Goal: Task Accomplishment & Management: Manage account settings

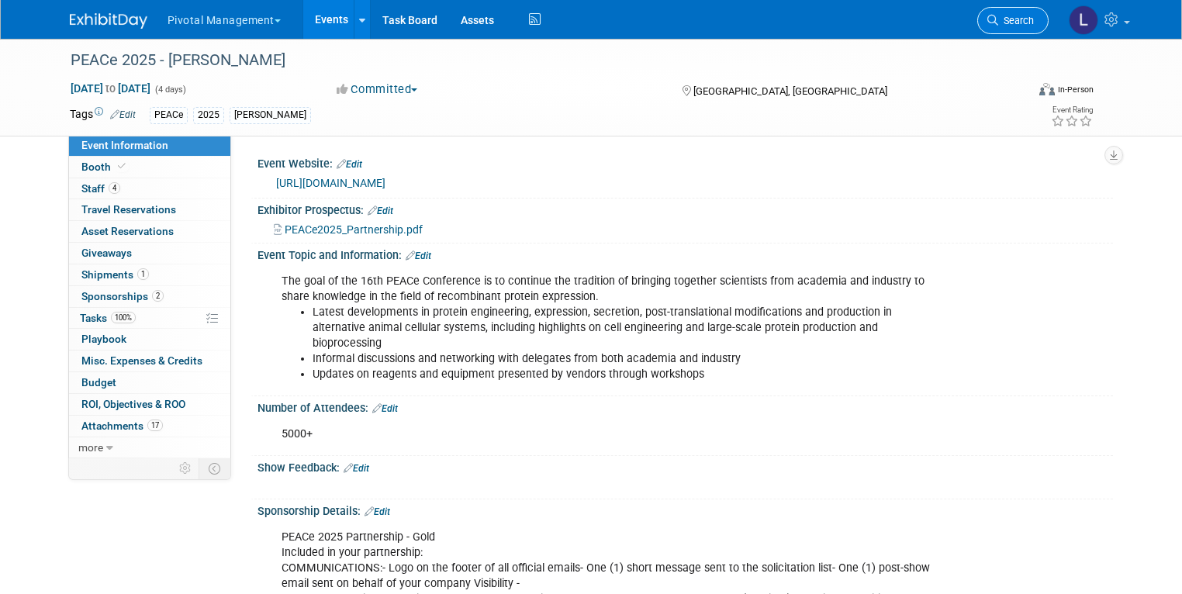
click at [1027, 19] on span "Search" at bounding box center [1017, 21] width 36 height 12
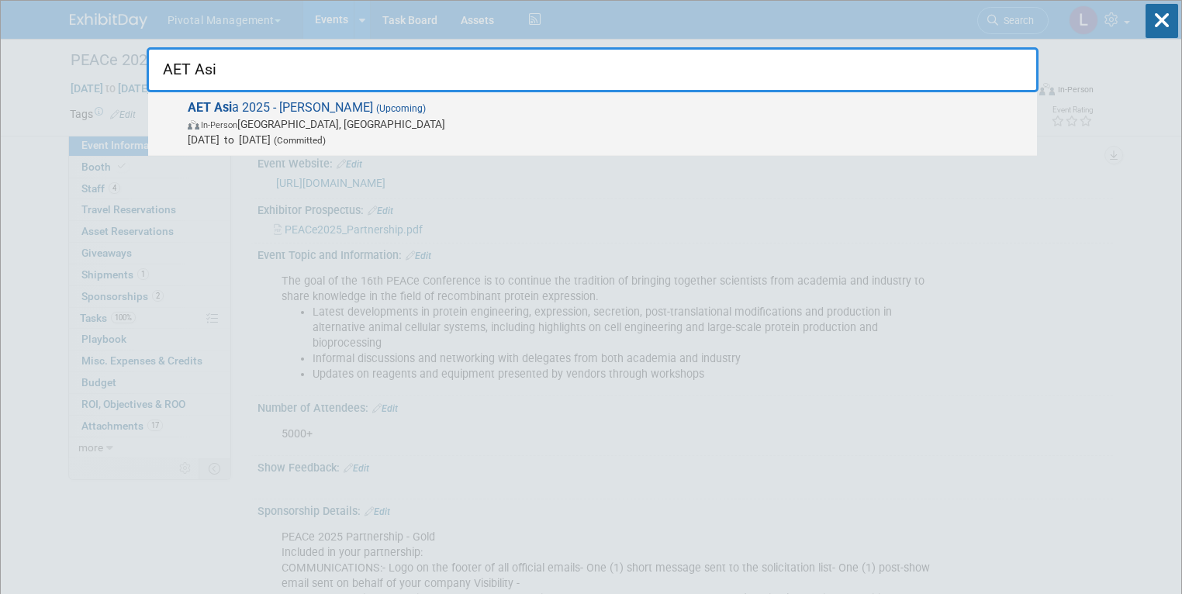
type input "AET Asi"
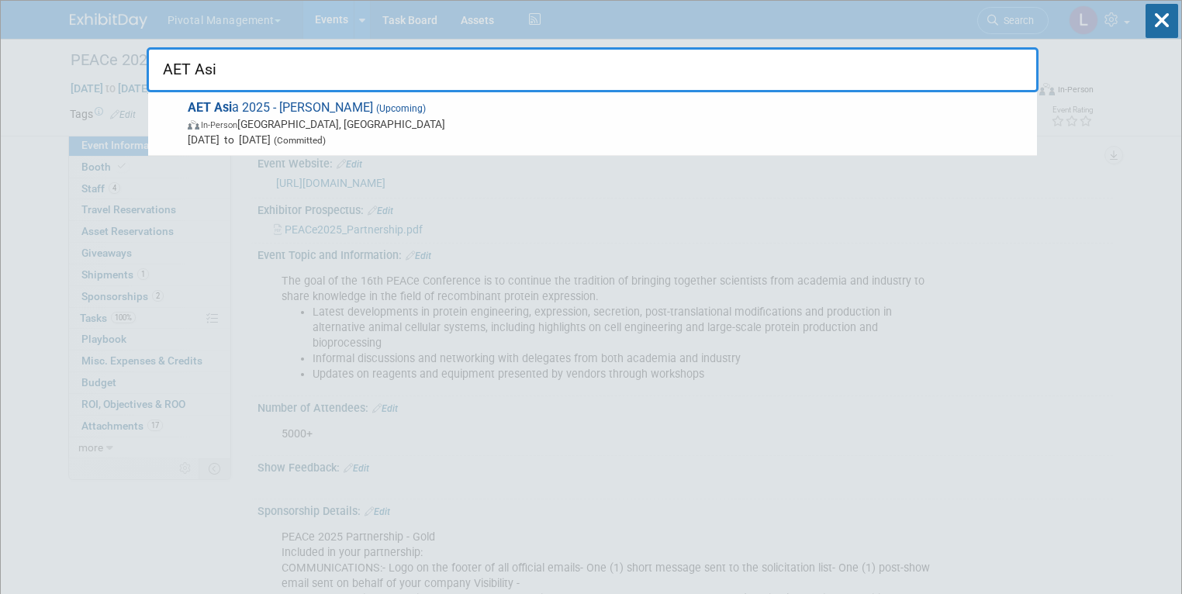
click at [215, 130] on span "In-Person Kyoto, Japan" at bounding box center [609, 124] width 842 height 16
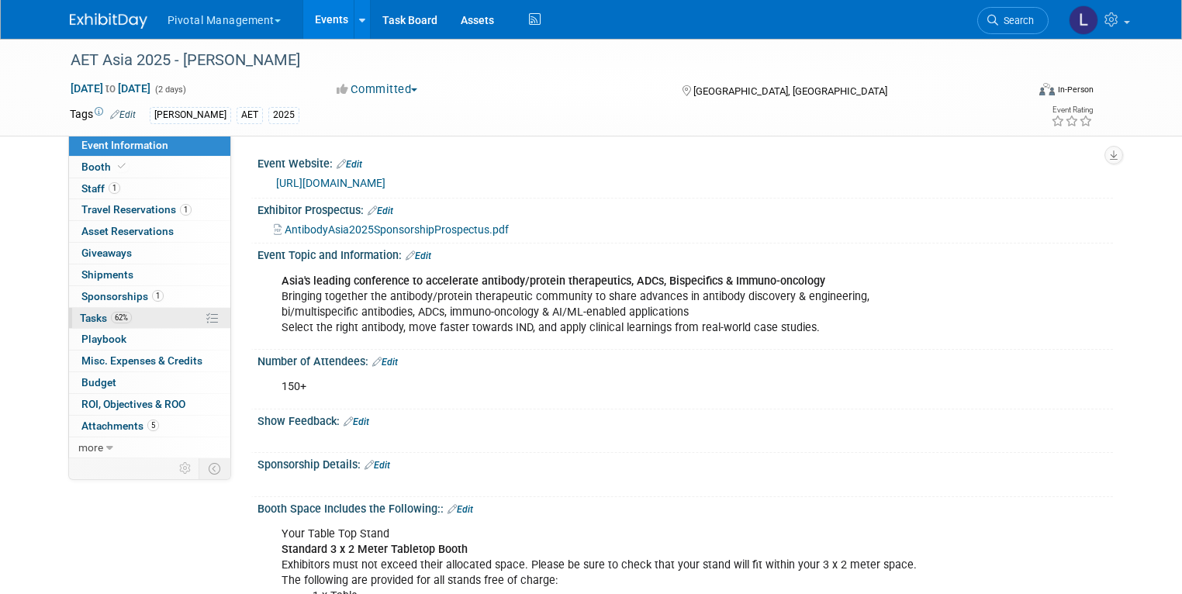
drag, startPoint x: 0, startPoint y: 0, endPoint x: 92, endPoint y: 307, distance: 320.6
click at [92, 308] on link "62% Tasks 62%" at bounding box center [149, 318] width 161 height 21
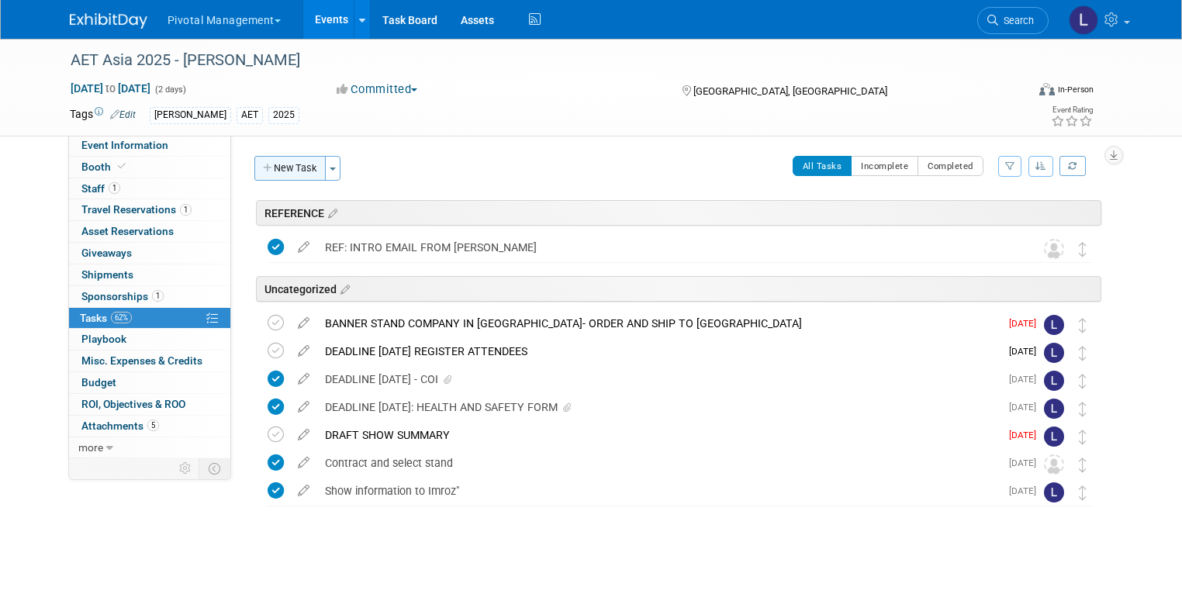
click at [290, 171] on button "New Task" at bounding box center [289, 168] width 71 height 25
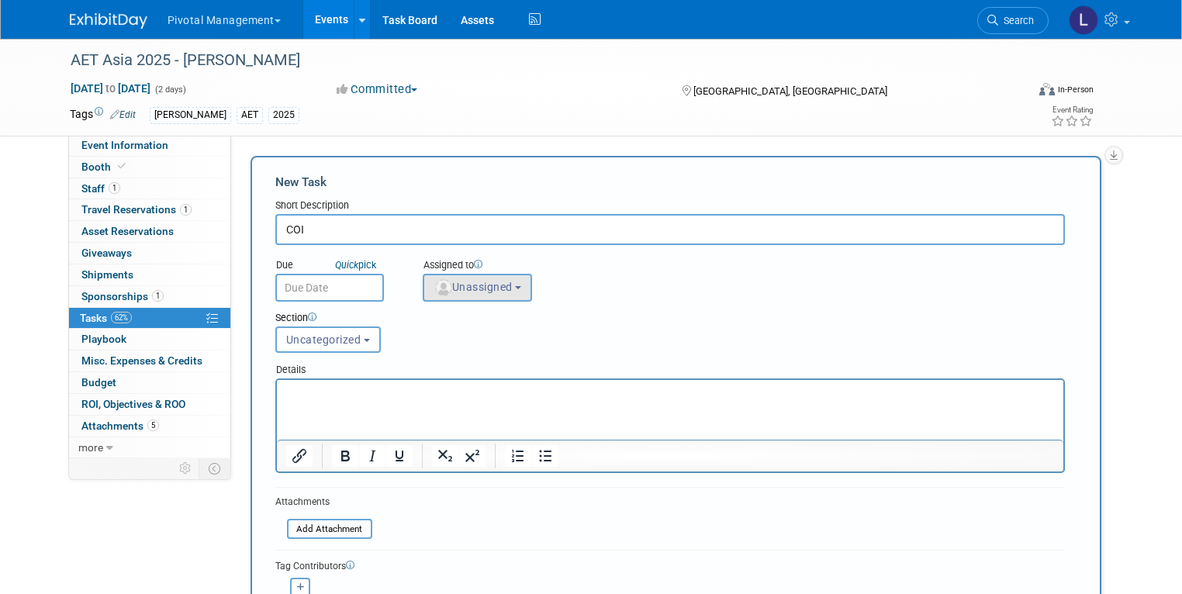
type input "COI"
click at [497, 294] on button "Unassigned" at bounding box center [478, 288] width 110 height 28
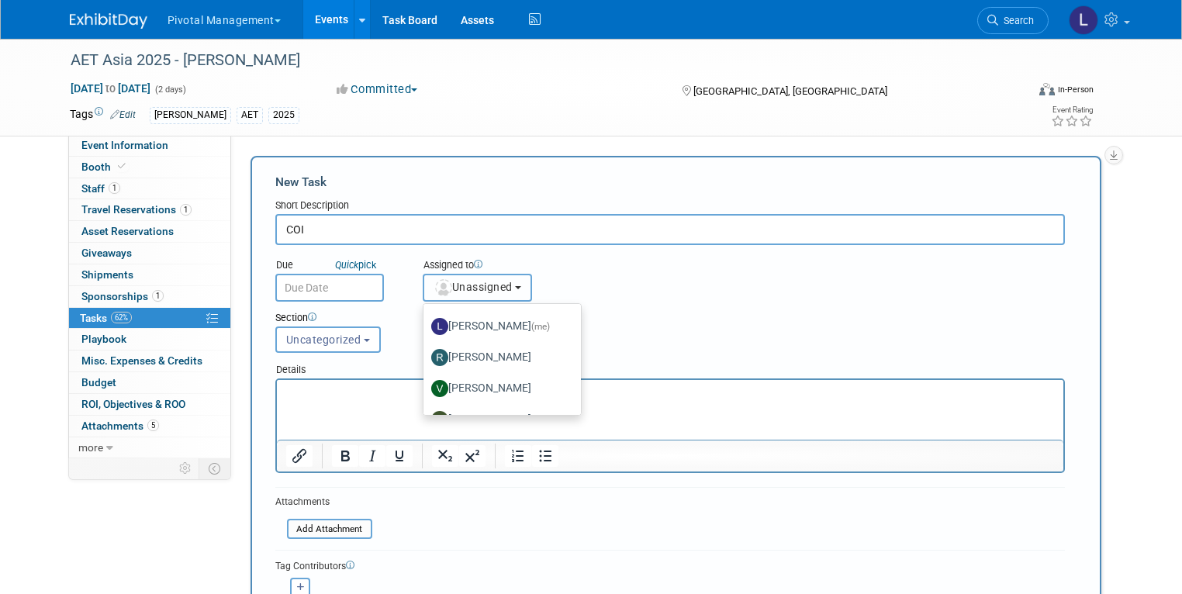
scroll to position [118, 0]
click at [498, 329] on label "Leslie Pelton (me)" at bounding box center [498, 329] width 134 height 25
click at [426, 329] on input "Leslie Pelton (me)" at bounding box center [421, 328] width 10 height 10
select select "dc5d874d-e65f-4397-9ee7-21f806dbe4f5"
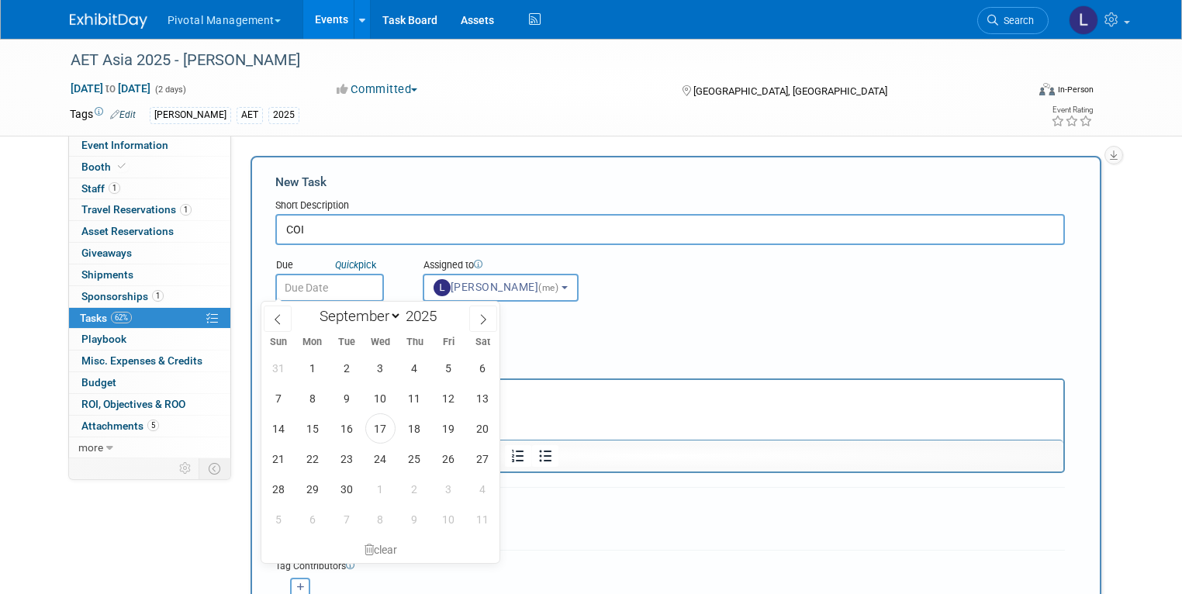
click at [333, 287] on input "text" at bounding box center [329, 288] width 109 height 28
click at [314, 451] on span "22" at bounding box center [312, 459] width 30 height 30
type input "Sep 22, 2025"
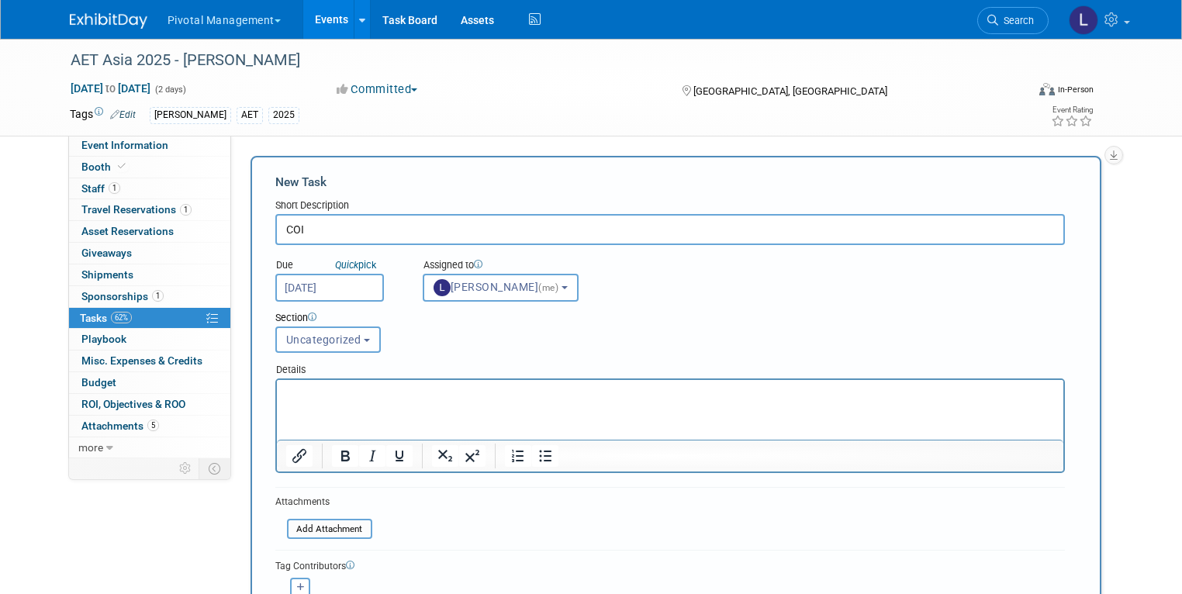
click at [348, 398] on p "Rich Text Area. Press ALT-0 for help." at bounding box center [670, 394] width 769 height 16
click at [326, 525] on input "file" at bounding box center [278, 530] width 185 height 18
click at [473, 401] on p "9/17/25- Emailed Emily" at bounding box center [670, 394] width 769 height 16
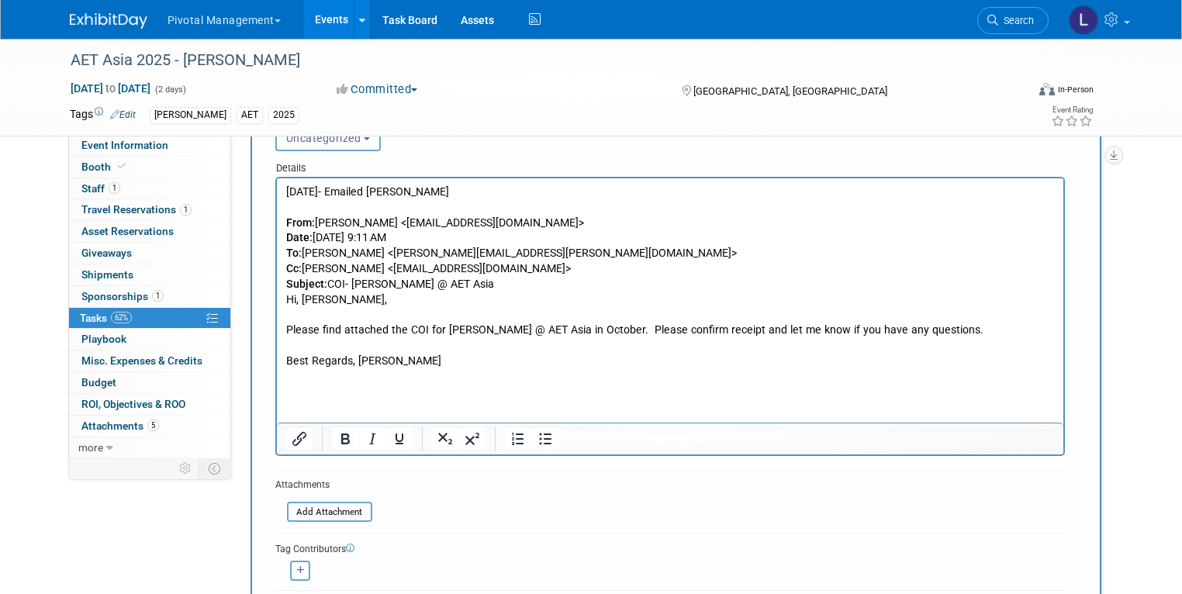
scroll to position [240, 0]
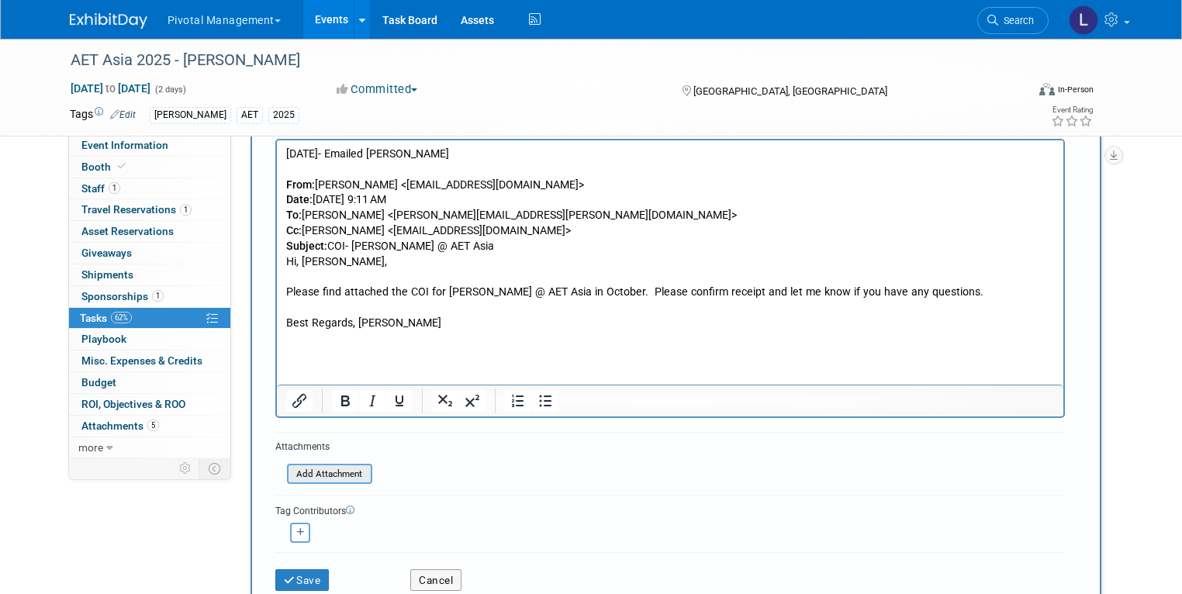
click at [330, 479] on input "file" at bounding box center [278, 475] width 185 height 18
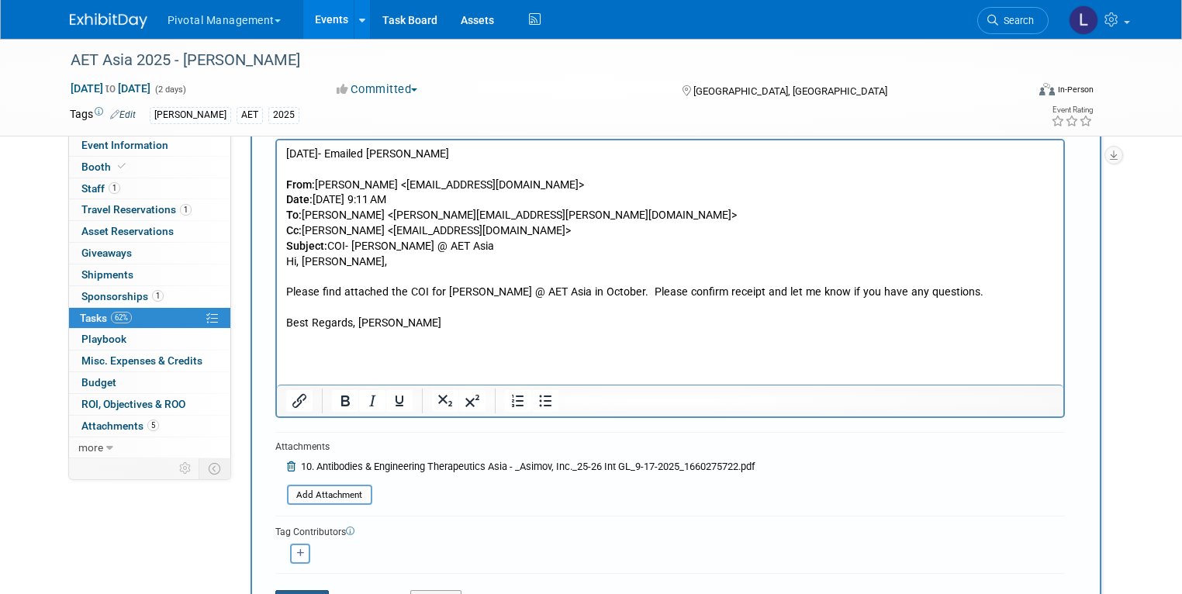
click at [300, 590] on button "Save" at bounding box center [302, 601] width 54 height 22
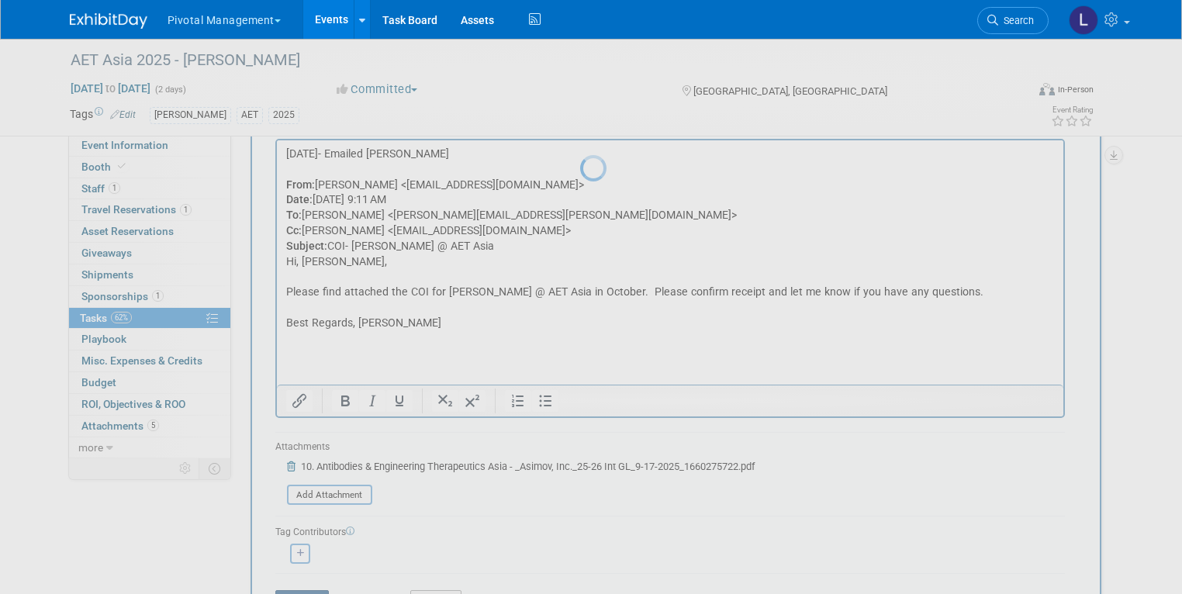
scroll to position [0, 0]
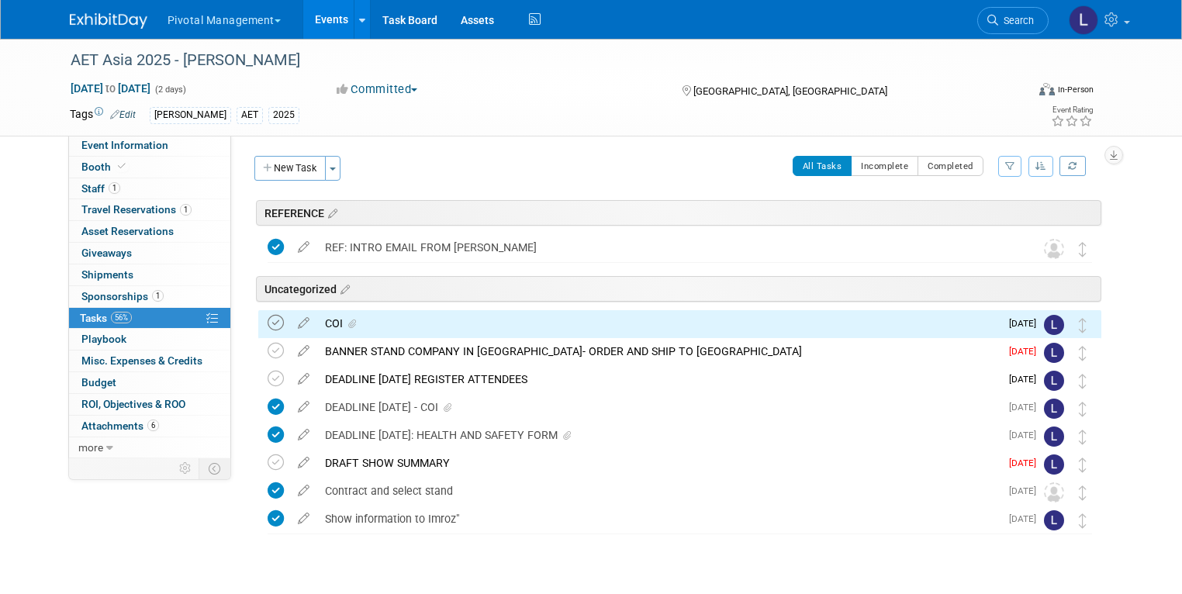
click at [268, 321] on icon at bounding box center [276, 323] width 16 height 16
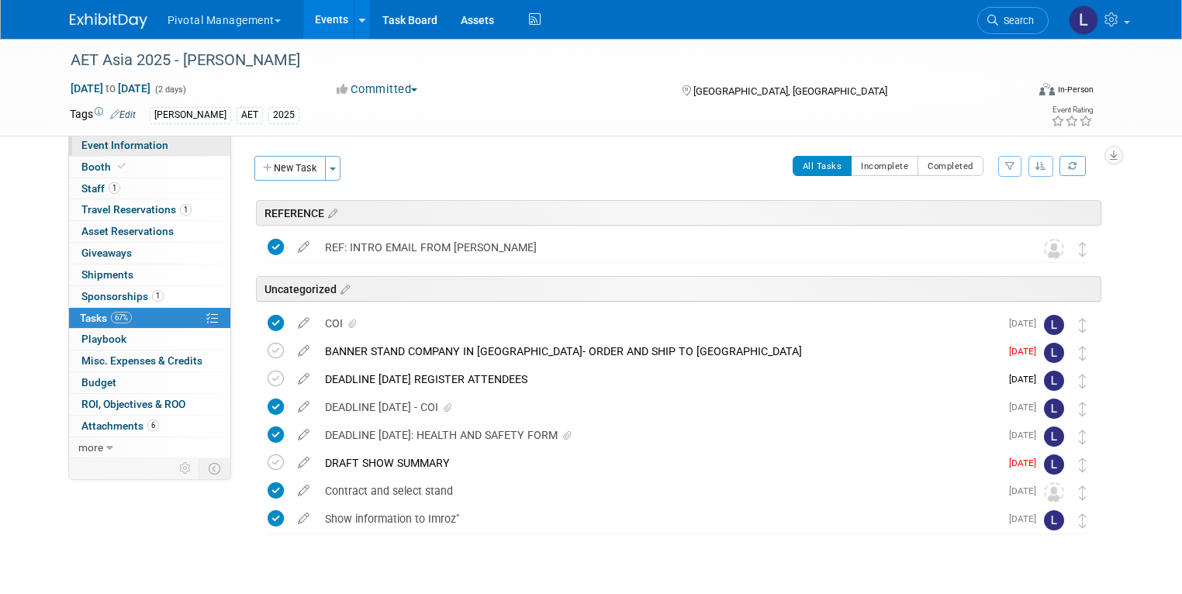
click at [106, 147] on span "Event Information" at bounding box center [124, 145] width 87 height 12
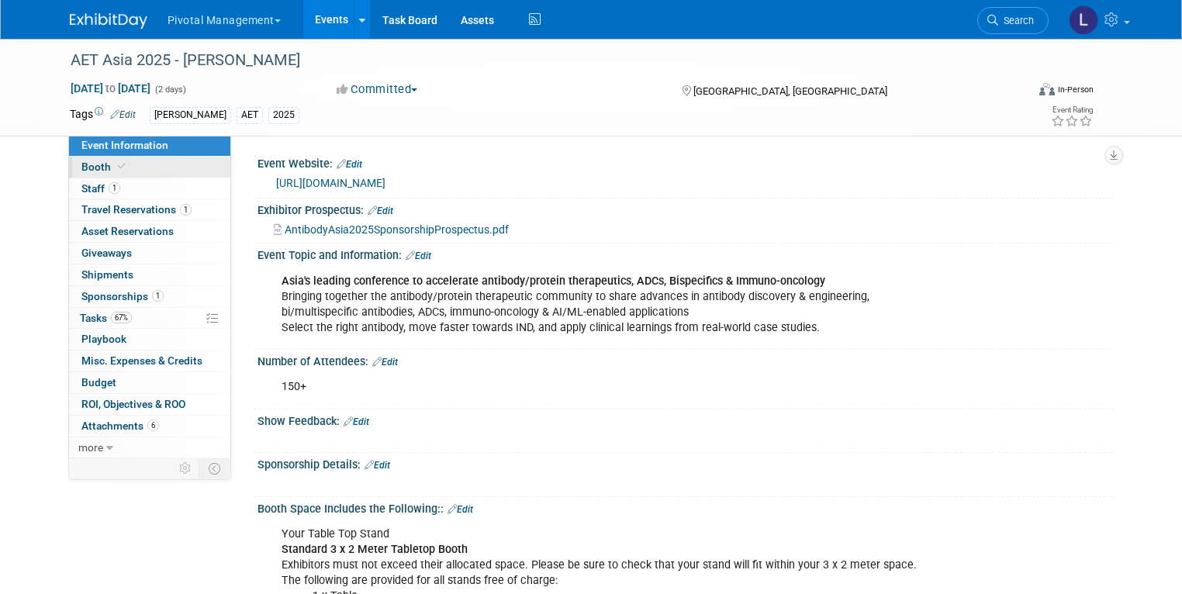
click at [81, 168] on span "Booth" at bounding box center [104, 167] width 47 height 12
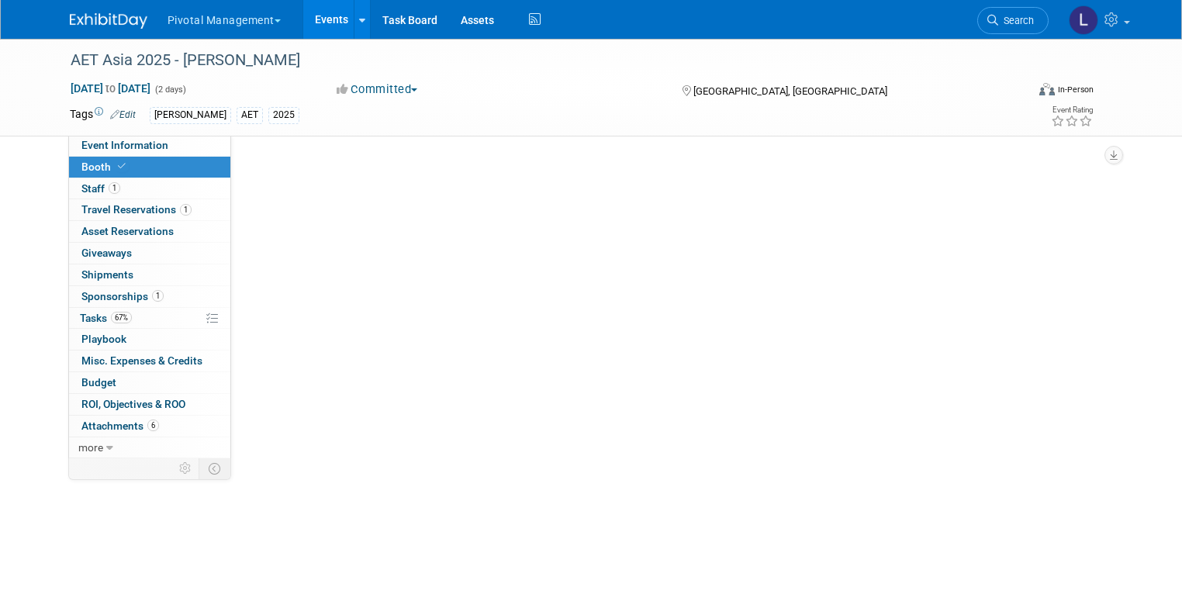
select select "Yes"
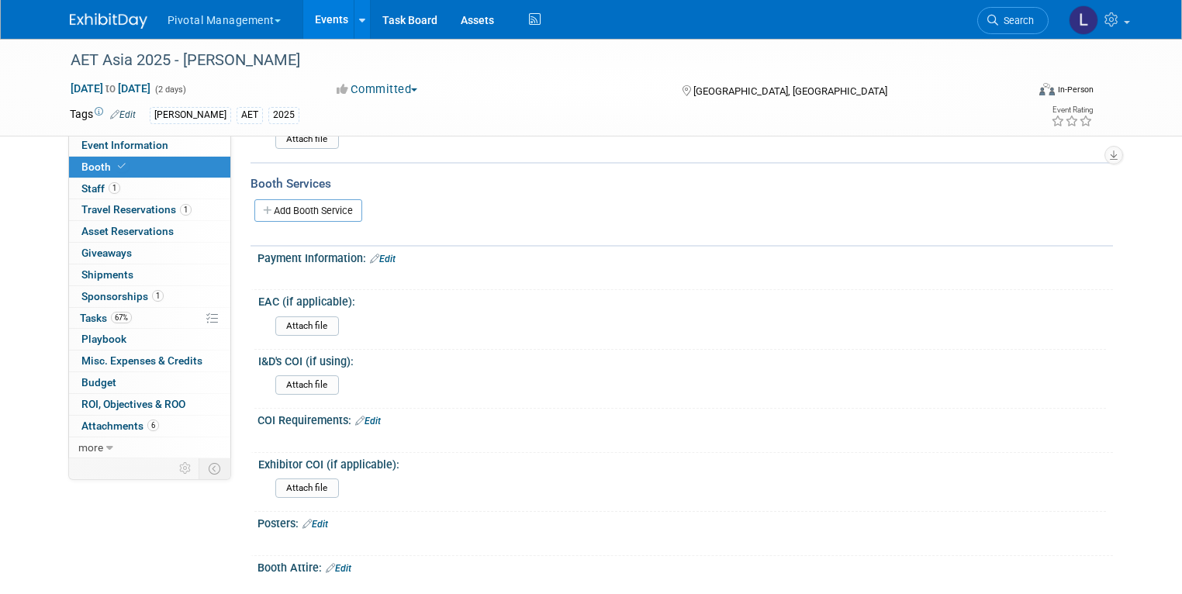
scroll to position [1490, 0]
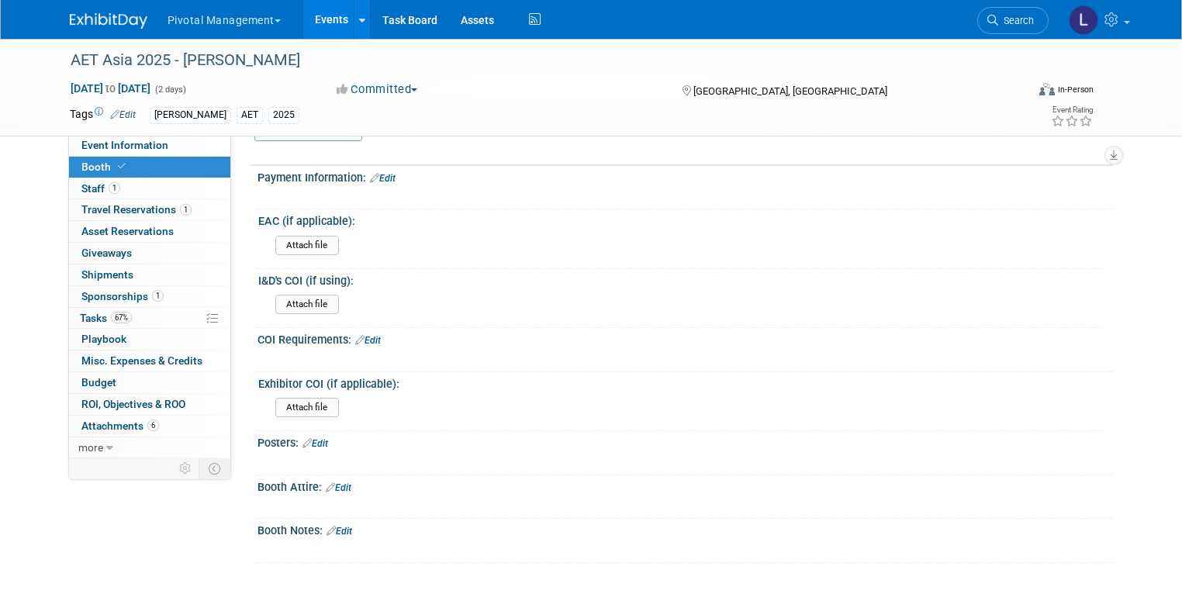
click at [369, 343] on link "Edit" at bounding box center [368, 340] width 26 height 11
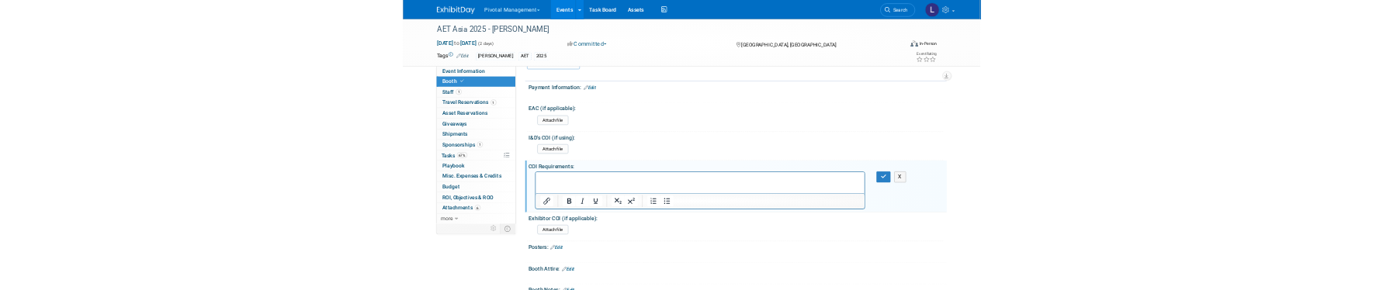
scroll to position [0, 0]
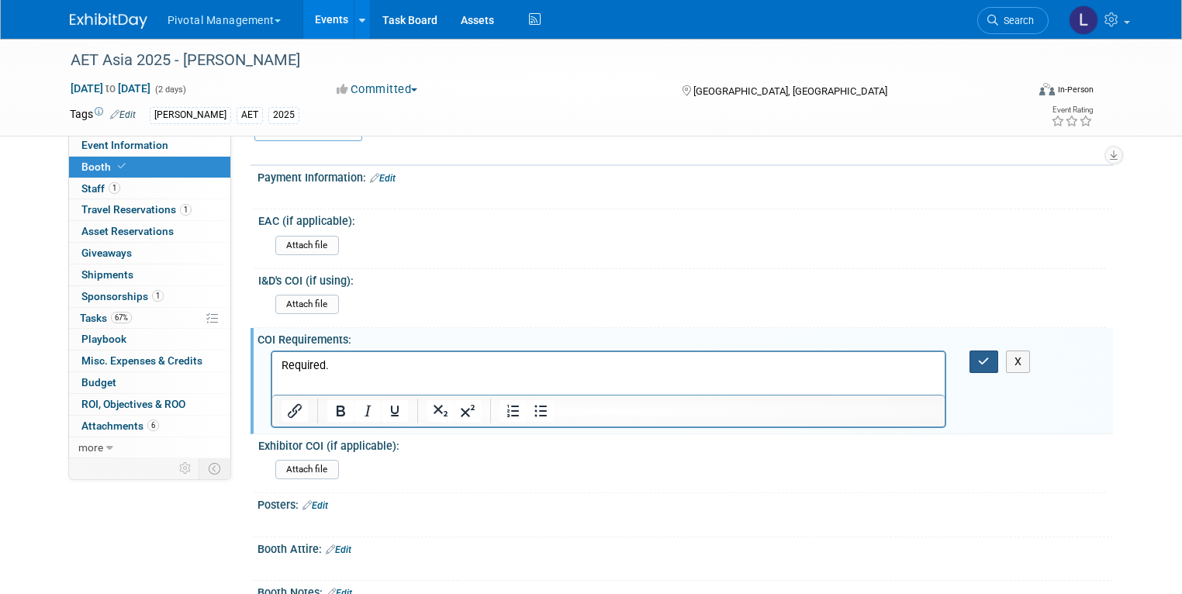
click at [990, 358] on icon "button" at bounding box center [984, 361] width 12 height 11
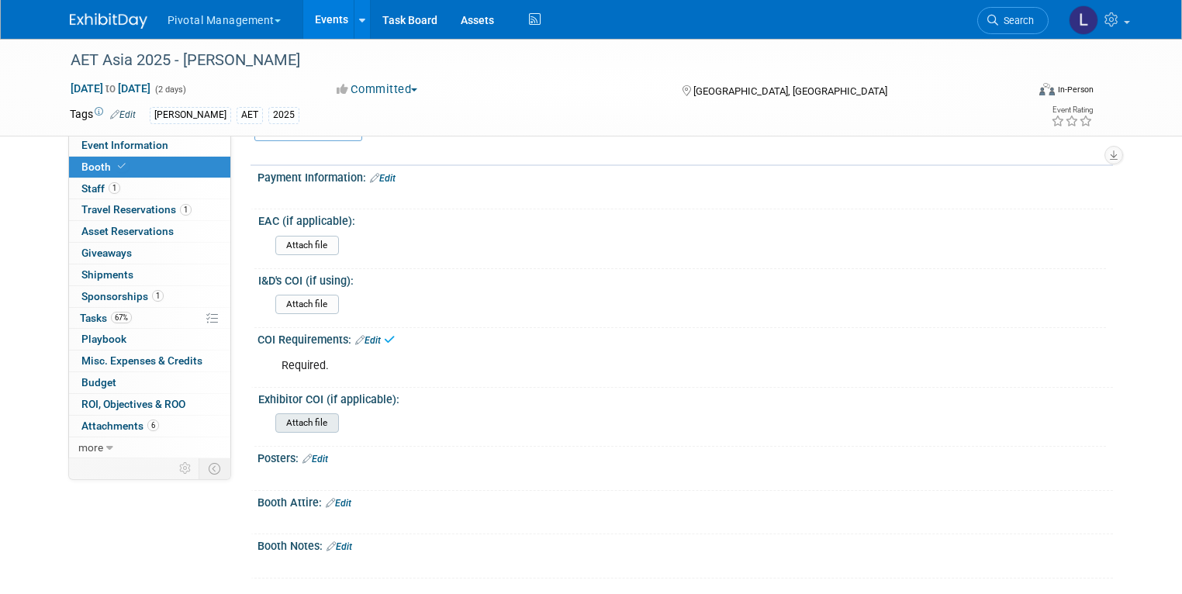
click at [278, 429] on input "file" at bounding box center [232, 423] width 211 height 18
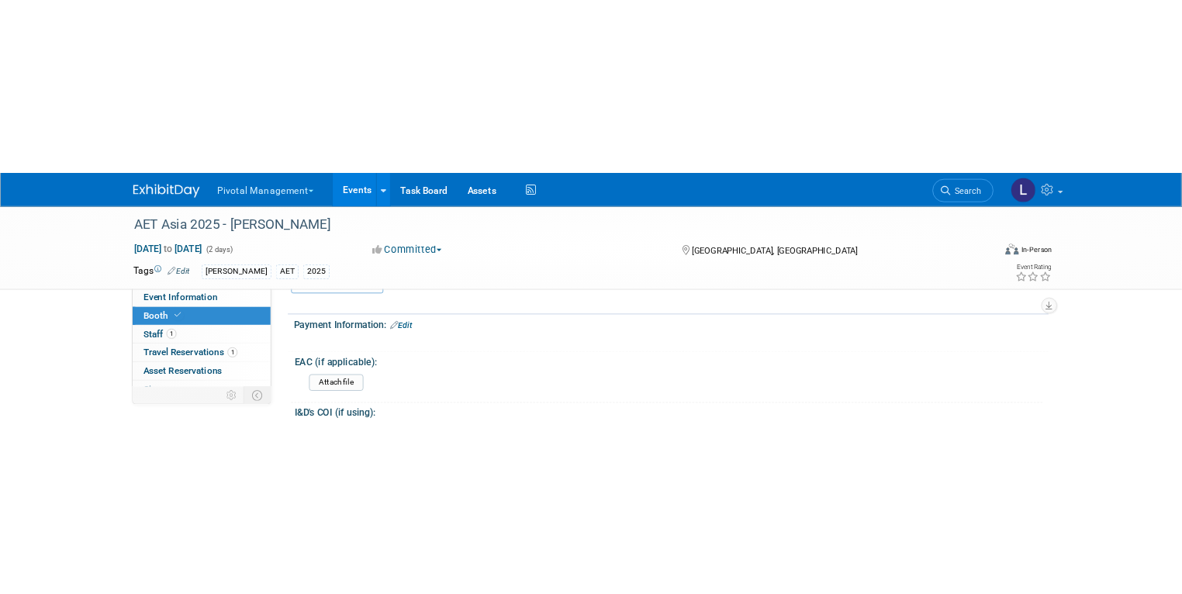
scroll to position [1418, 0]
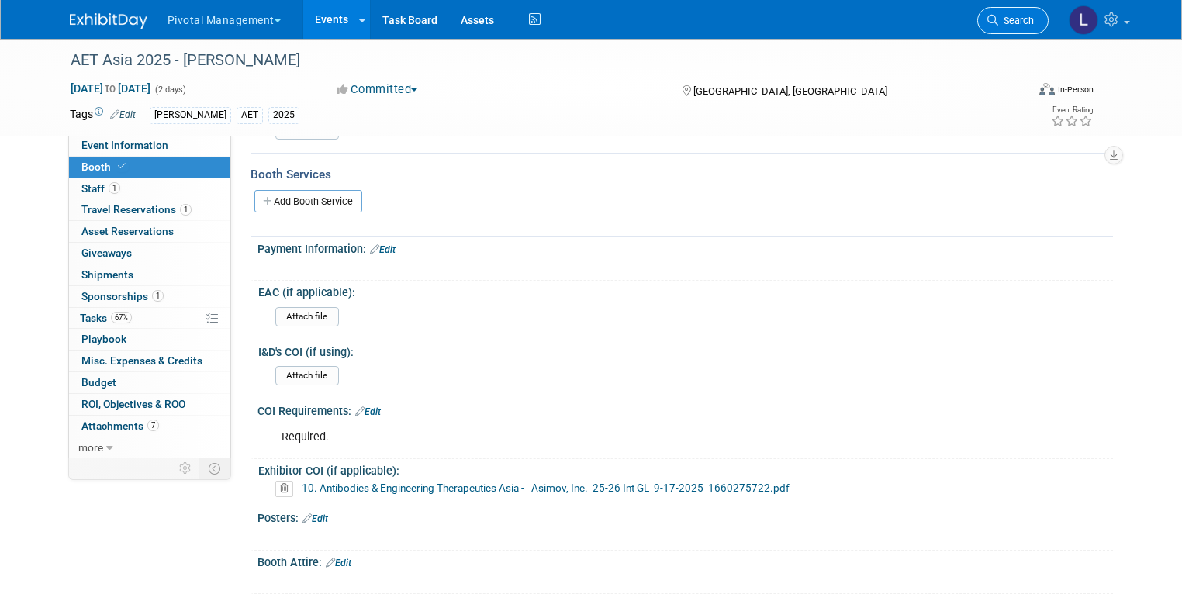
click at [1026, 22] on span "Search" at bounding box center [1017, 21] width 36 height 12
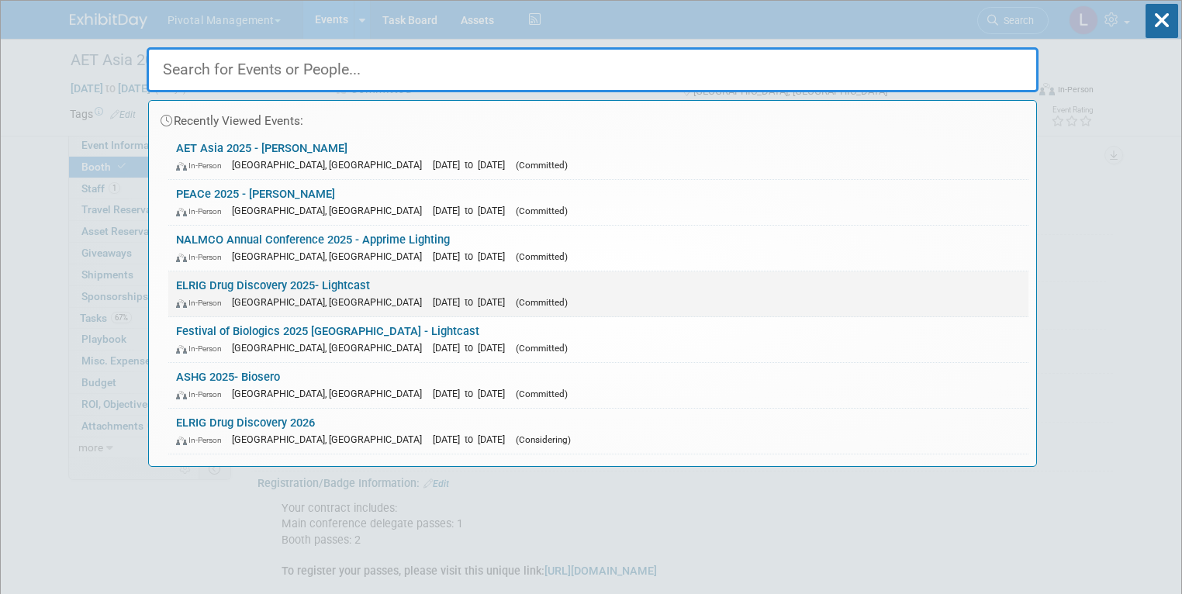
click at [433, 296] on span "[DATE] to [DATE]" at bounding box center [473, 302] width 80 height 12
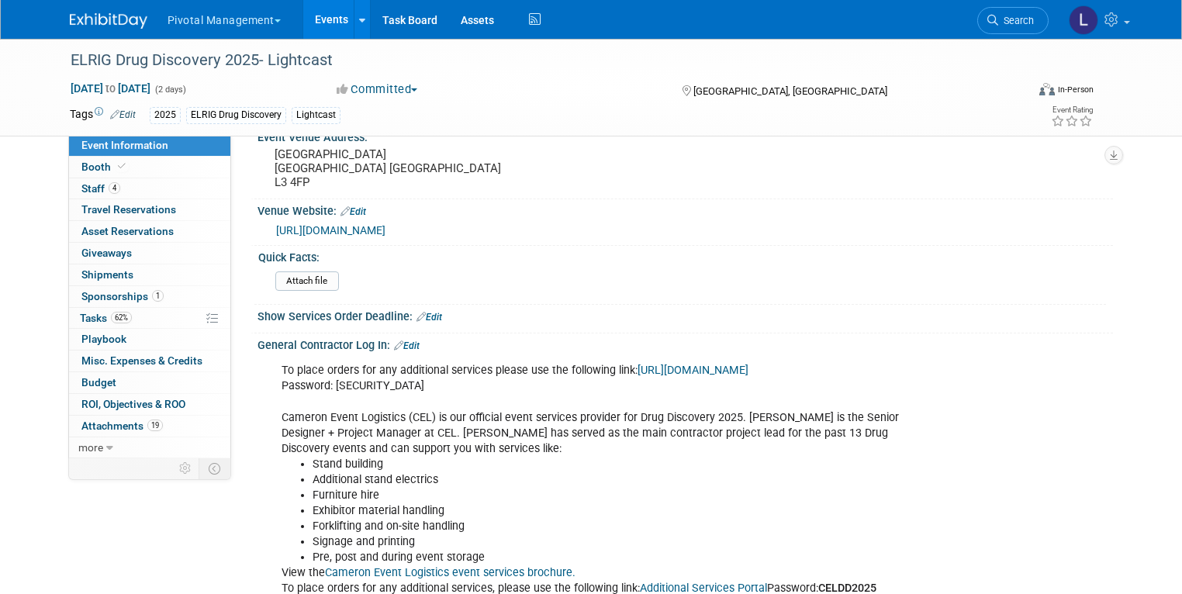
scroll to position [1850, 0]
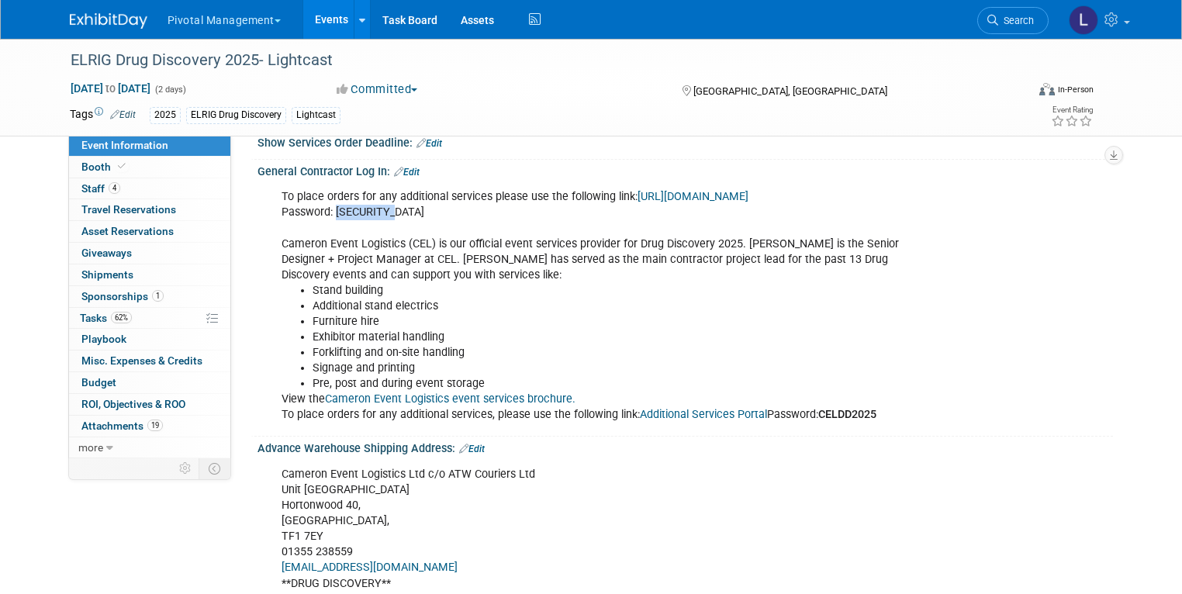
drag, startPoint x: 321, startPoint y: 217, endPoint x: 383, endPoint y: 221, distance: 61.4
click at [383, 221] on div "To place orders for any additional services please use the following link: http…" at bounding box center [609, 306] width 677 height 249
copy div "CELDD2025"
click at [638, 203] on link "https://portal.cameronlogistics.co.uk/order/vInU3W8mQQjc8VYMqDHz" at bounding box center [693, 196] width 111 height 13
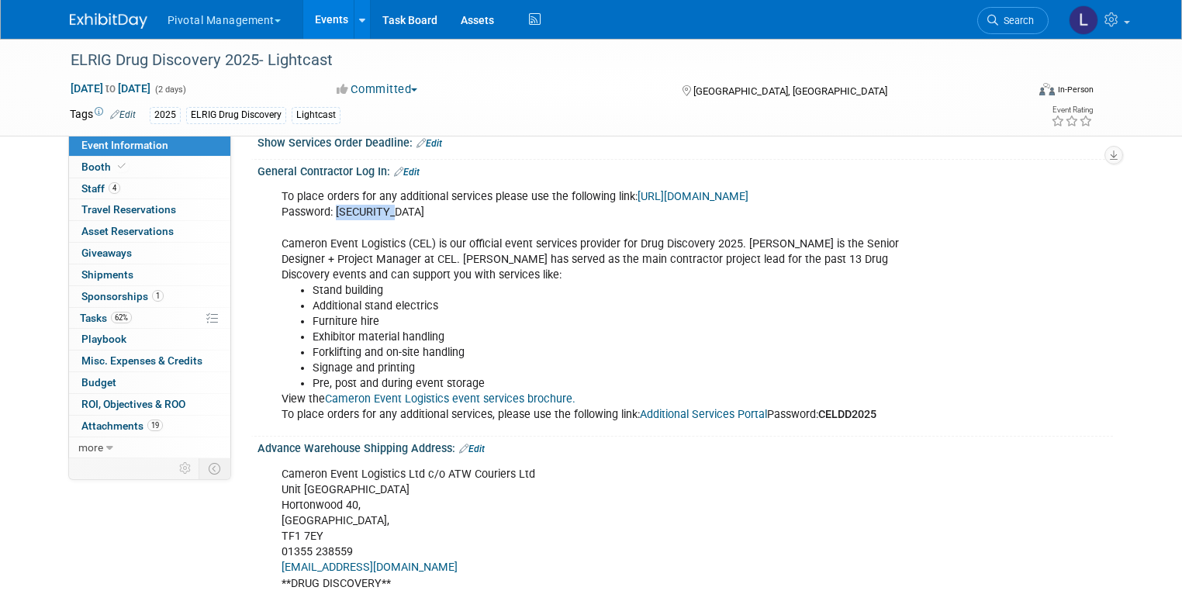
click at [638, 198] on link "https://portal.cameronlogistics.co.uk/order/vInU3W8mQQjc8VYMqDHz" at bounding box center [693, 196] width 111 height 13
copy div "CELDD2025"
click at [638, 203] on link "https://portal.cameronlogistics.co.uk/order/vInU3W8mQQjc8VYMqDHz" at bounding box center [693, 196] width 111 height 13
copy div "CELDD2025"
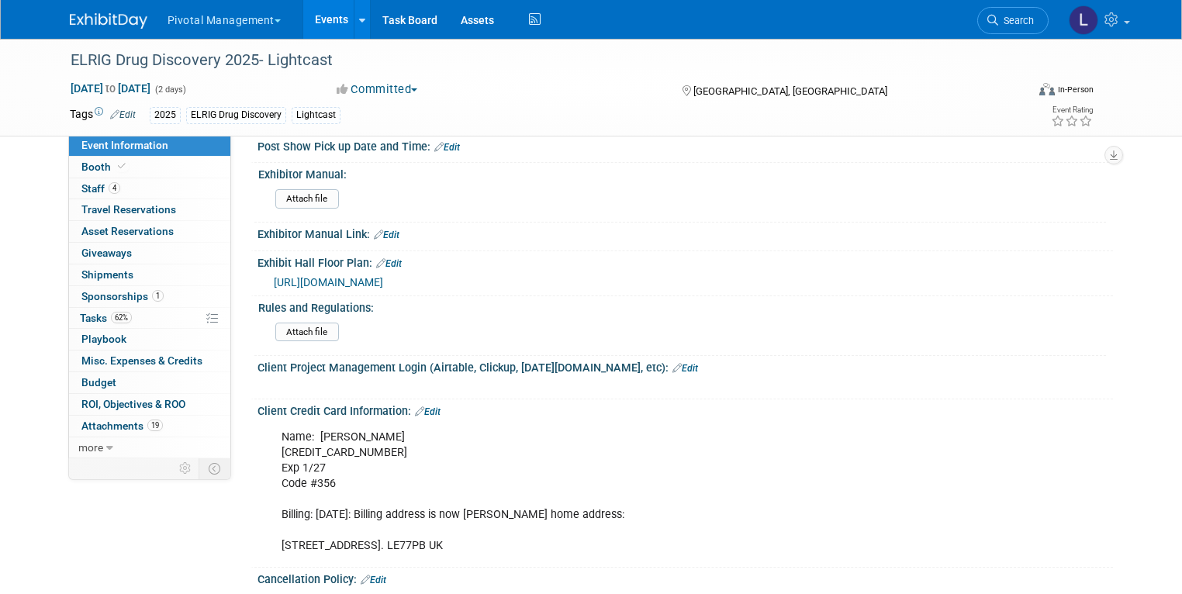
scroll to position [3023, 0]
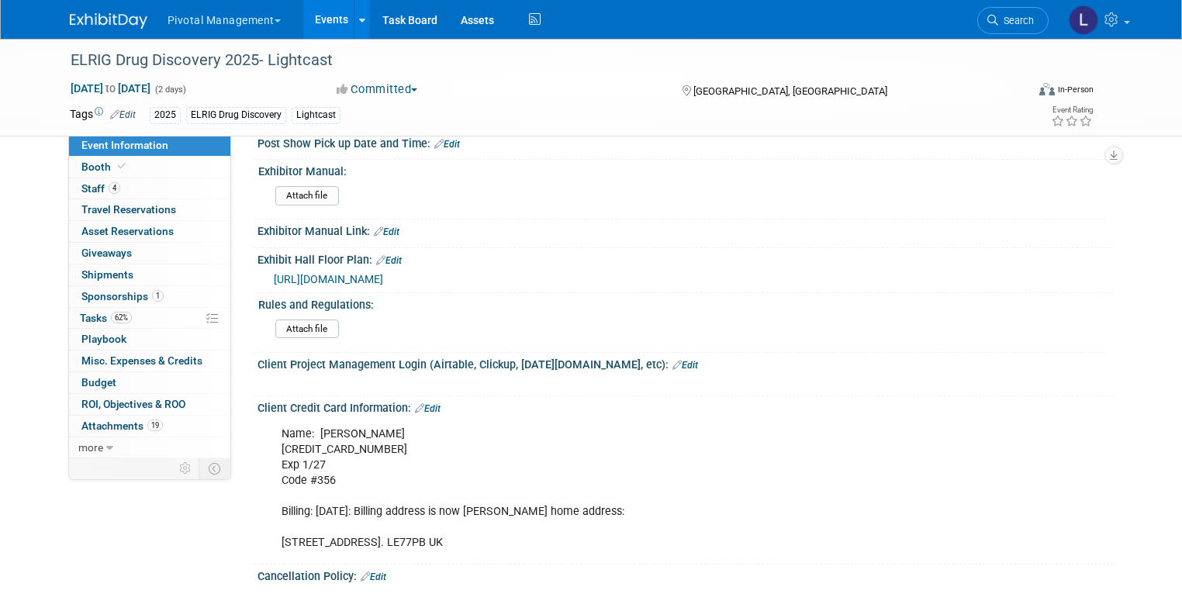
drag, startPoint x: 533, startPoint y: 511, endPoint x: 269, endPoint y: 515, distance: 263.8
click at [271, 515] on div "Name: Scott Brouilette 5563 1409 6604 3335 Exp 1/27 Code #356 Billing: 3/3/25: …" at bounding box center [609, 489] width 677 height 140
copy div "[STREET_ADDRESS]. LE77PB UK"
drag, startPoint x: 267, startPoint y: 416, endPoint x: 385, endPoint y: 421, distance: 118.1
click at [385, 421] on div "Name: Scott Brouilette 5563 1409 6604 3335 Exp 1/27 Code #356 Billing: 3/3/25: …" at bounding box center [609, 489] width 677 height 140
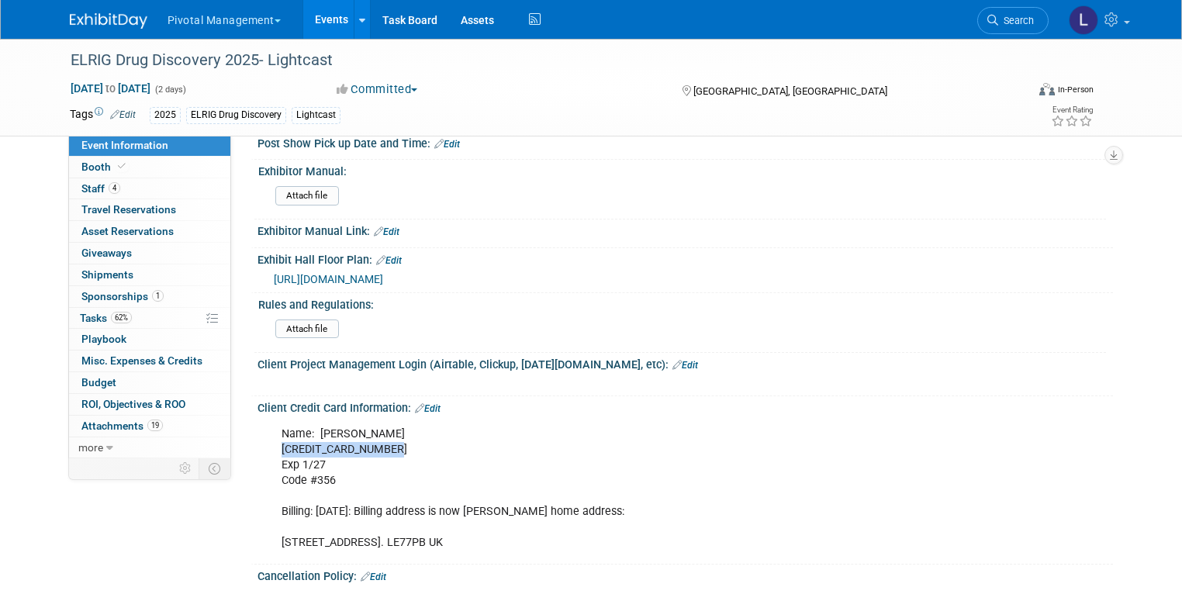
copy div "[CREDIT_CARD_NUMBER]"
drag, startPoint x: 320, startPoint y: 451, endPoint x: 305, endPoint y: 453, distance: 15.7
click at [305, 453] on div "Name: Scott Brouilette 5563 1409 6604 3335 Exp 1/27 Code #356 Billing: 3/3/25: …" at bounding box center [609, 489] width 677 height 140
copy div "356"
click at [1023, 29] on link "Search" at bounding box center [1013, 20] width 71 height 27
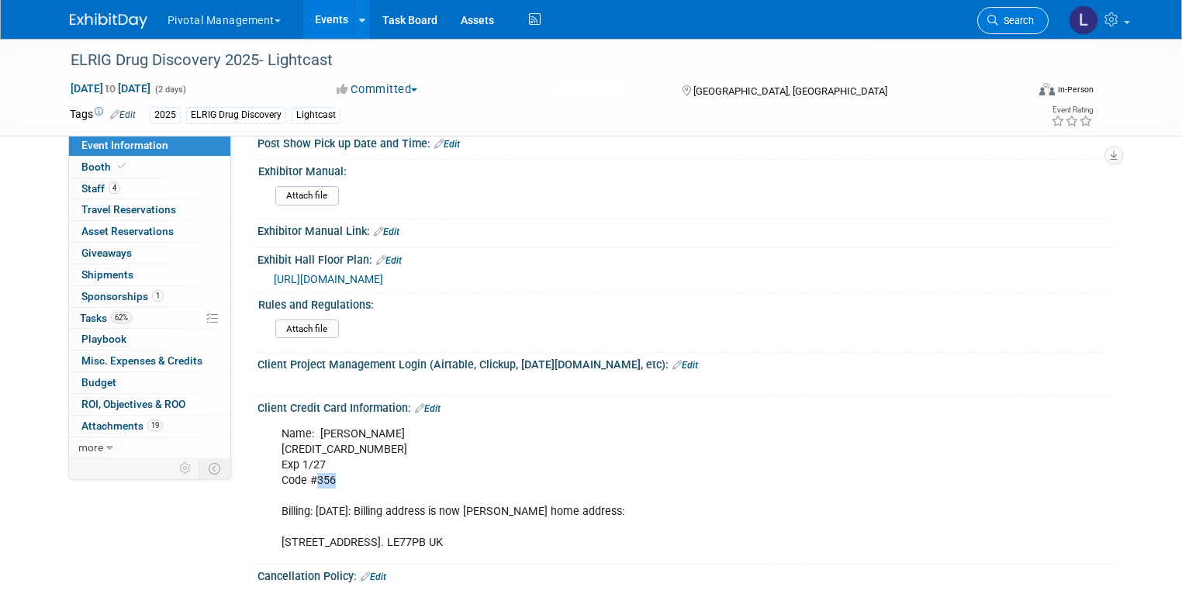
scroll to position [0, 0]
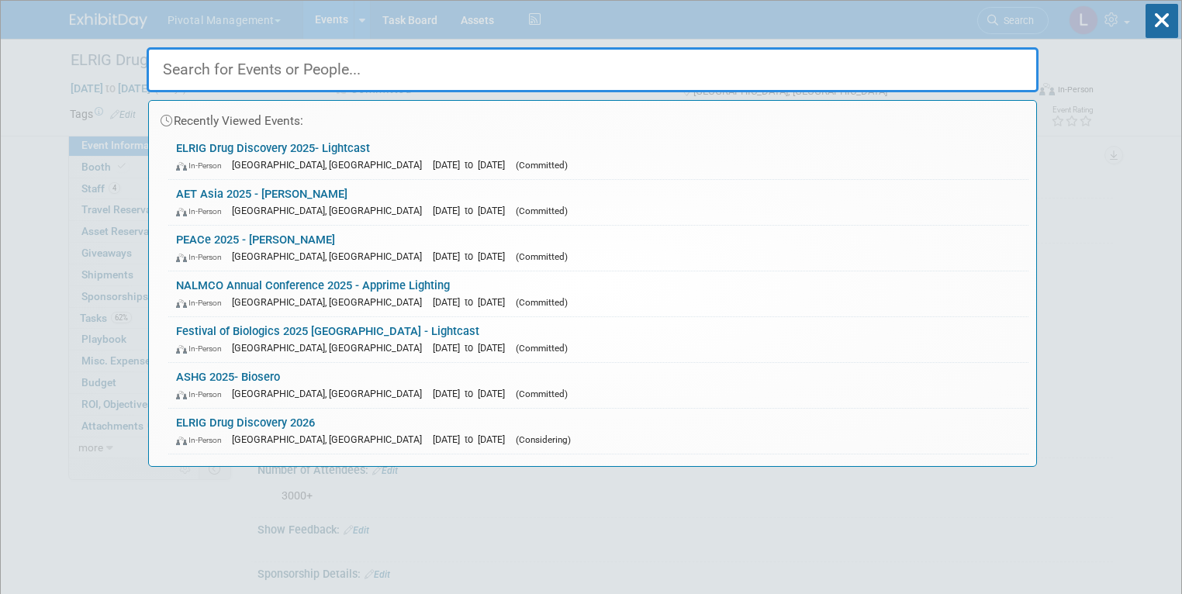
click at [316, 77] on input "text" at bounding box center [593, 69] width 892 height 45
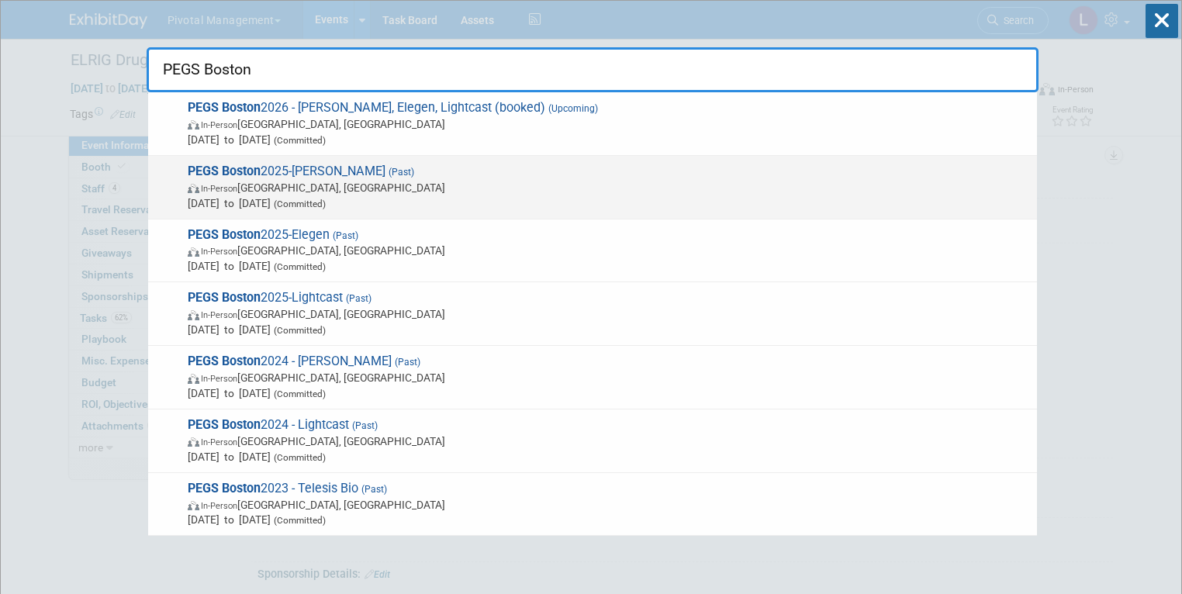
type input "PEGS Boston"
click at [248, 170] on strong "PEGS Boston" at bounding box center [224, 171] width 73 height 15
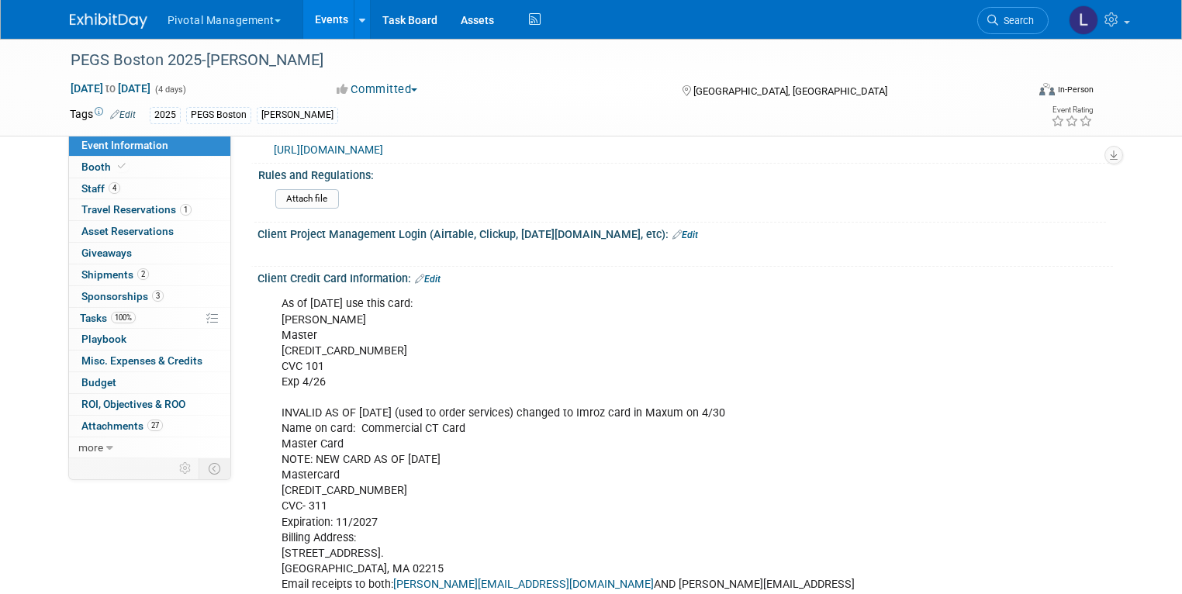
scroll to position [2654, 0]
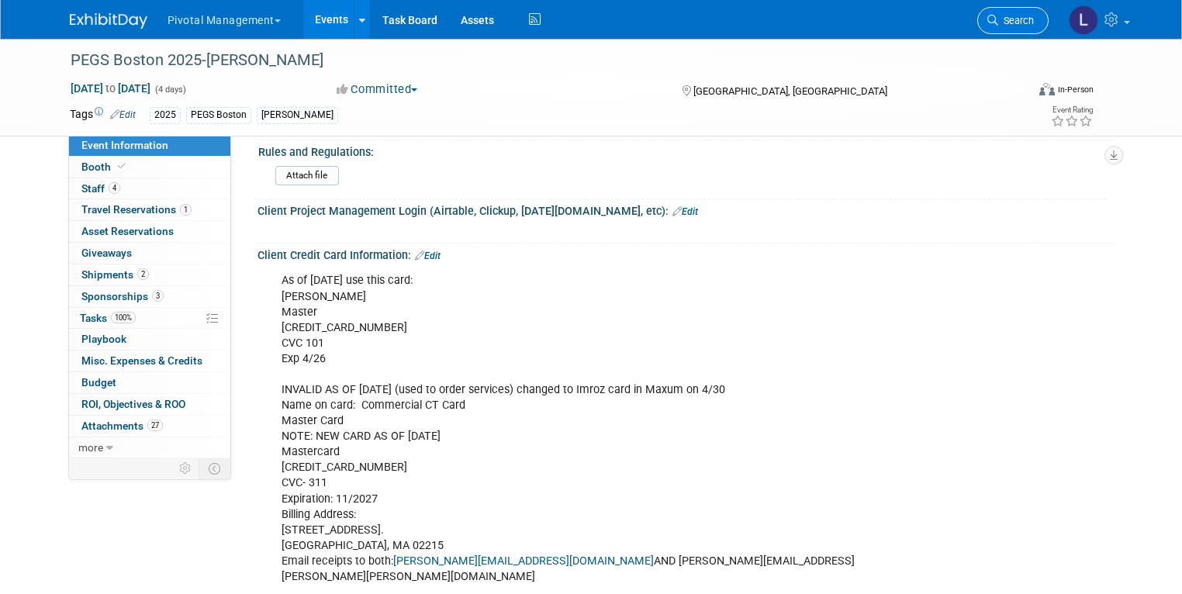
click at [1044, 31] on link "Search" at bounding box center [1013, 20] width 71 height 27
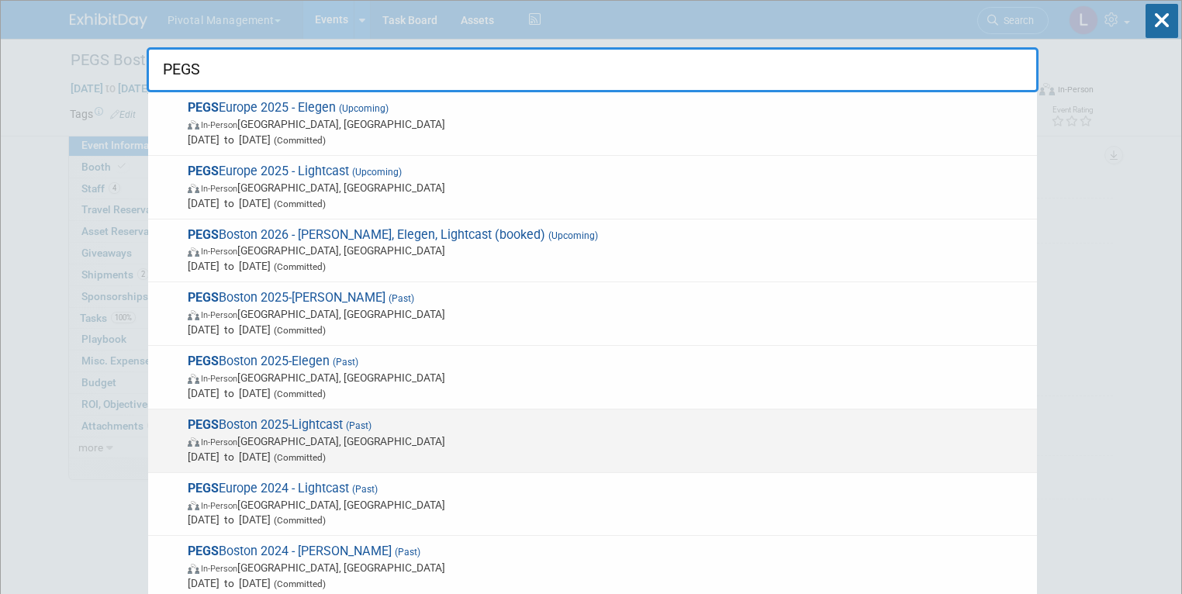
type input "PEGS"
click at [357, 440] on span "In-Person Boston, MA" at bounding box center [609, 442] width 842 height 16
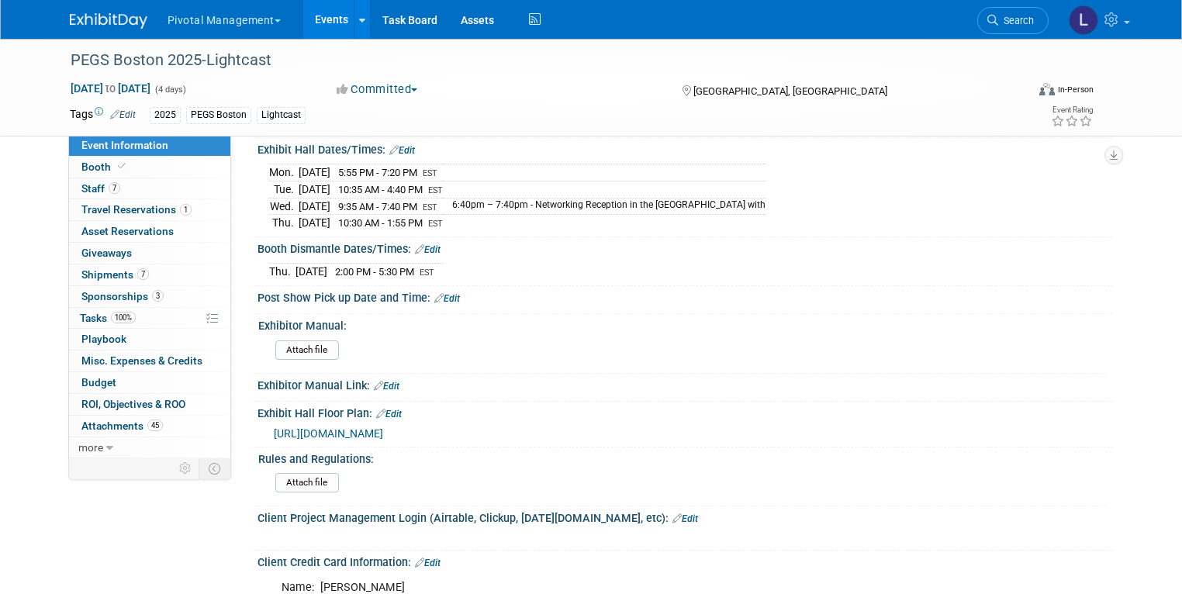
scroll to position [2932, 0]
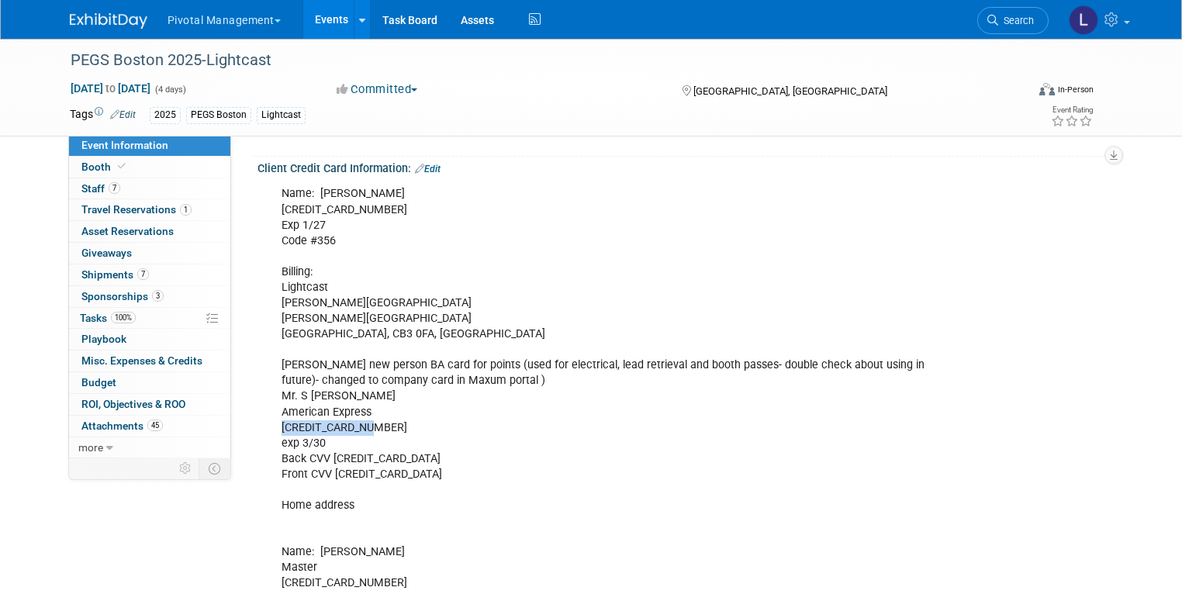
drag, startPoint x: 268, startPoint y: 419, endPoint x: 366, endPoint y: 419, distance: 98.5
click at [366, 419] on div "Name: [PERSON_NAME] [CREDIT_CARD_NUMBER] Exp 1/27 Code #356 Billing: Lightcast …" at bounding box center [609, 474] width 677 height 592
copy div "[CREDIT_CARD_NUMBER]"
drag, startPoint x: 334, startPoint y: 449, endPoint x: 324, endPoint y: 447, distance: 11.1
click at [320, 447] on div "Name: [PERSON_NAME] [CREDIT_CARD_NUMBER] Exp 1/27 Code #356 Billing: Lightcast …" at bounding box center [609, 474] width 677 height 592
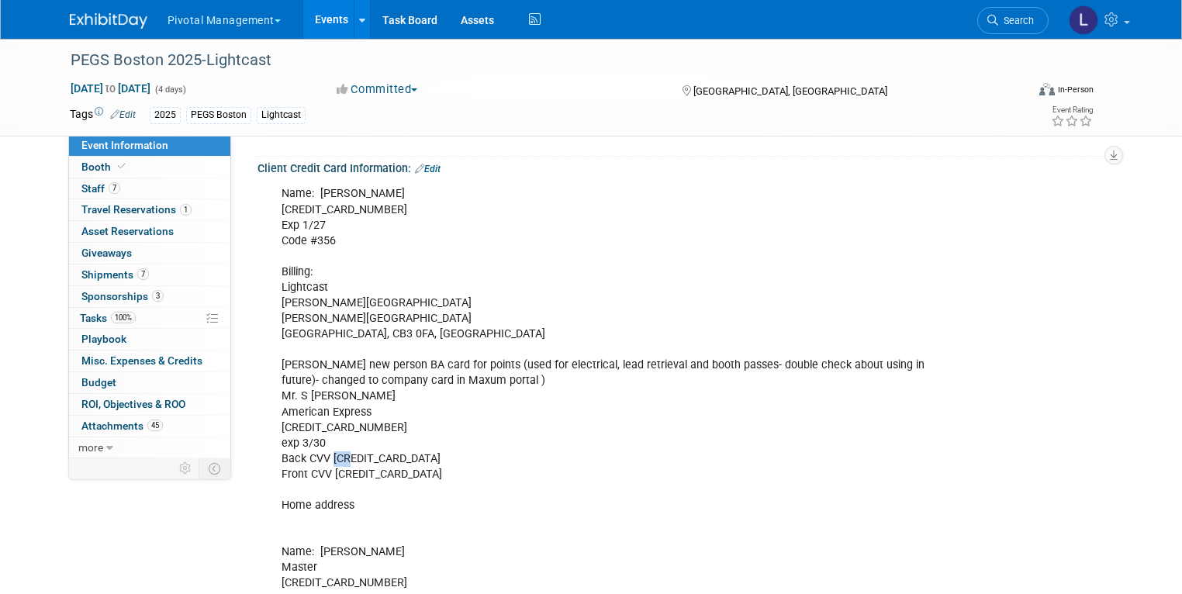
copy div "421"
drag, startPoint x: 371, startPoint y: 416, endPoint x: 262, endPoint y: 420, distance: 108.7
click at [271, 420] on div "Name: [PERSON_NAME] [CREDIT_CARD_NUMBER] Exp 1/27 Code #356 Billing: Lightcast …" at bounding box center [609, 474] width 677 height 592
copy div "[CREDIT_CARD_NUMBER]"
click at [999, 18] on icon at bounding box center [993, 20] width 11 height 11
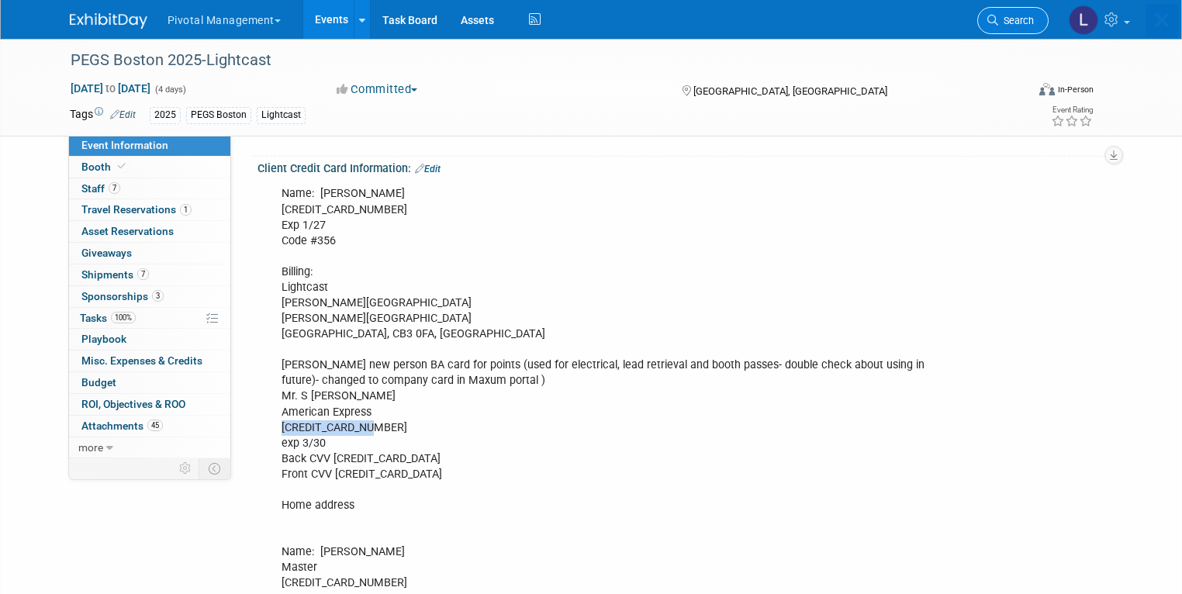
scroll to position [0, 0]
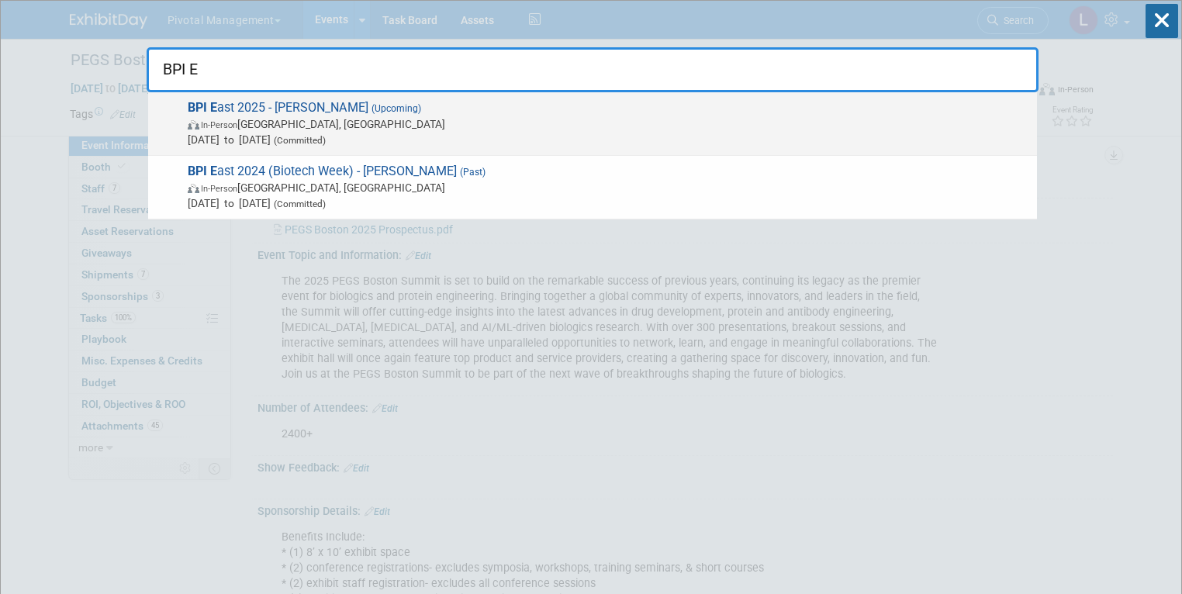
type input "BPI E"
click at [396, 136] on span "[DATE] to [DATE] (Committed)" at bounding box center [609, 140] width 842 height 16
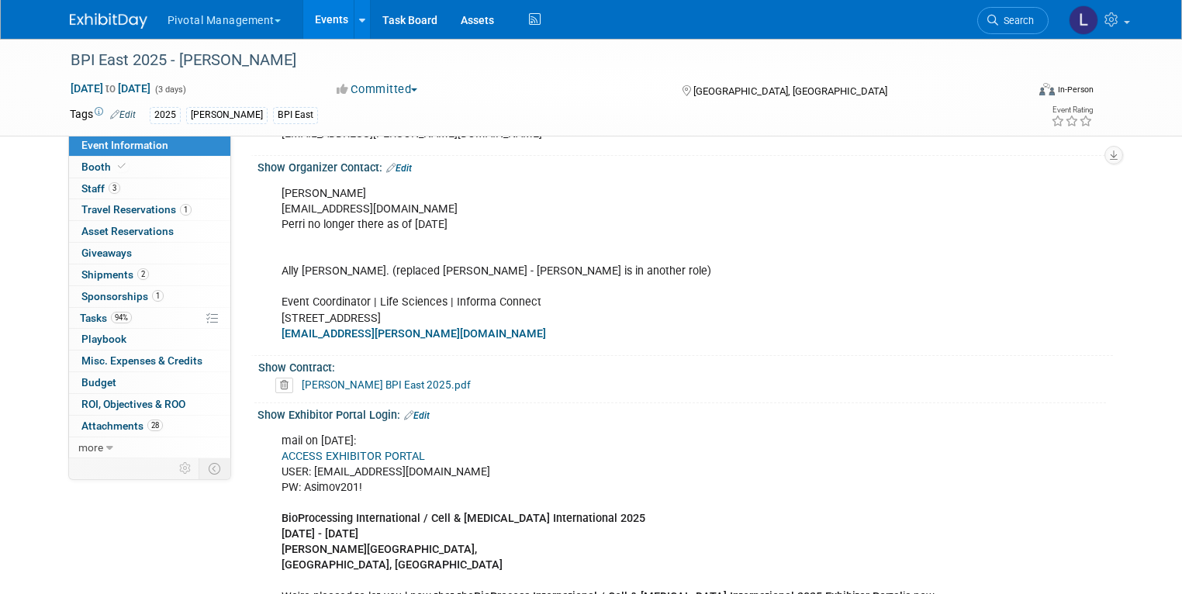
scroll to position [1024, 0]
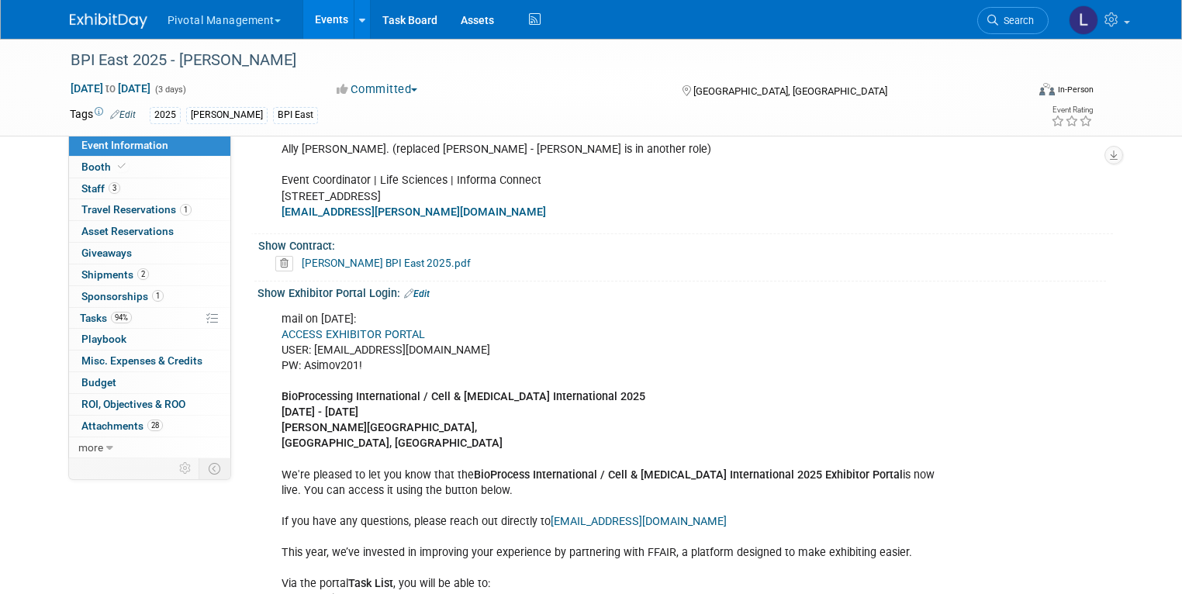
click at [391, 329] on link "ACCESS EXHIBITOR PORTAL" at bounding box center [354, 334] width 144 height 13
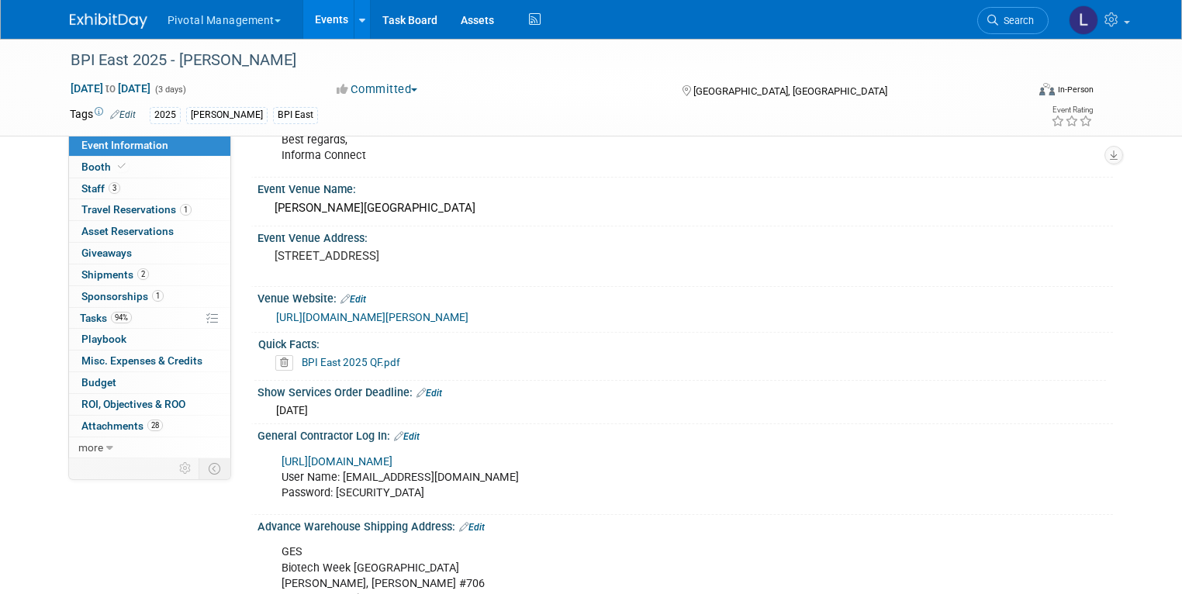
scroll to position [1493, 0]
